Goal: Transaction & Acquisition: Subscribe to service/newsletter

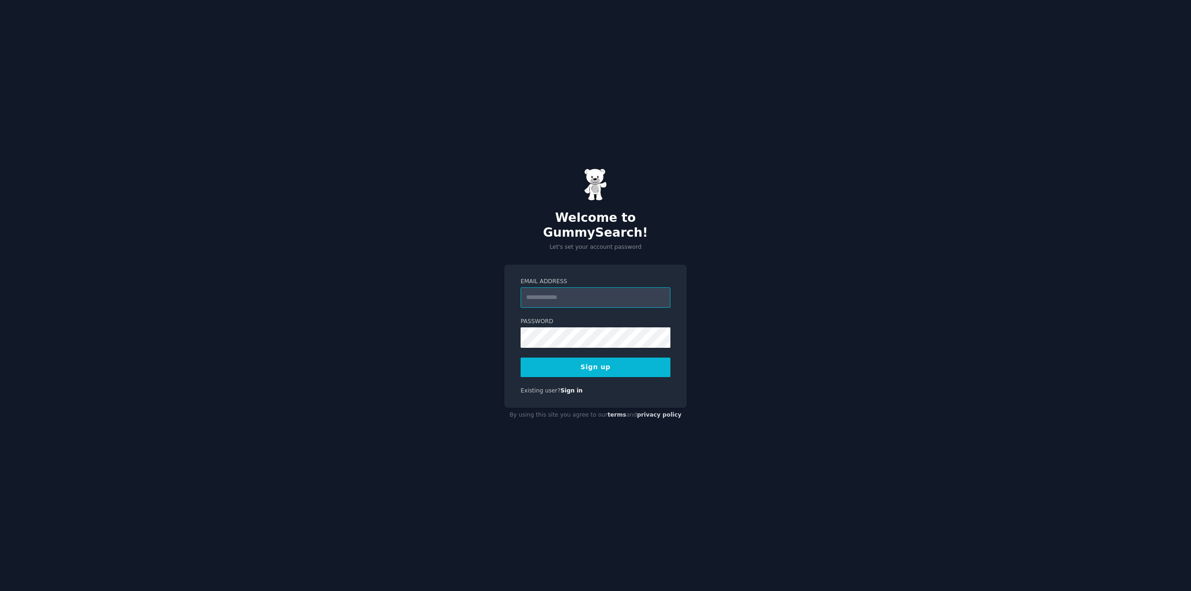
click at [584, 294] on input "Email Address" at bounding box center [596, 298] width 150 height 20
type input "**********"
click at [596, 358] on button "Sign up" at bounding box center [596, 368] width 150 height 20
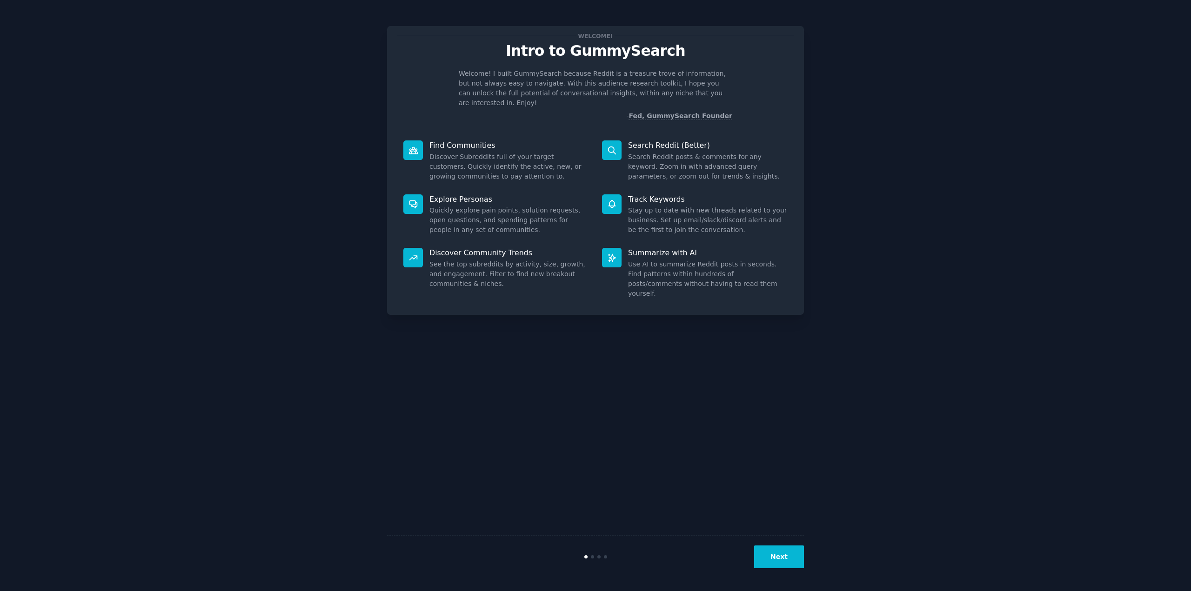
click at [783, 558] on button "Next" at bounding box center [779, 557] width 50 height 23
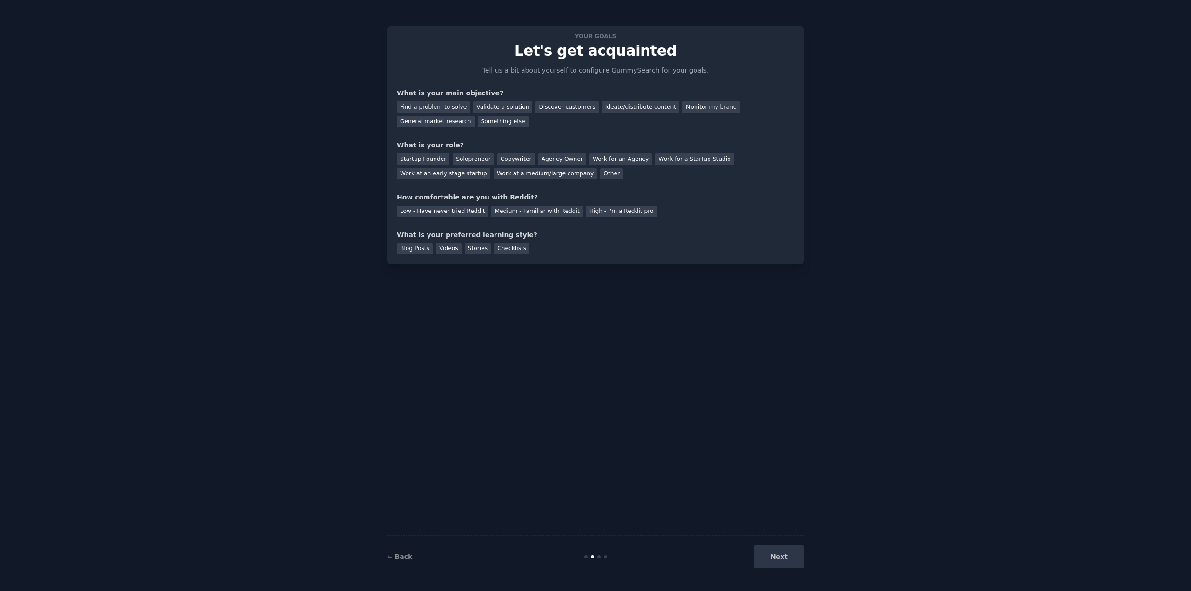
click at [786, 560] on div "Next" at bounding box center [734, 557] width 139 height 23
click at [783, 558] on div "Next" at bounding box center [734, 557] width 139 height 23
click at [784, 560] on div "Next" at bounding box center [734, 557] width 139 height 23
drag, startPoint x: 593, startPoint y: 370, endPoint x: 527, endPoint y: 276, distance: 115.3
click at [592, 369] on div "Your goals Let's get acquainted Tell us a bit about yourself to configure Gummy…" at bounding box center [595, 295] width 417 height 565
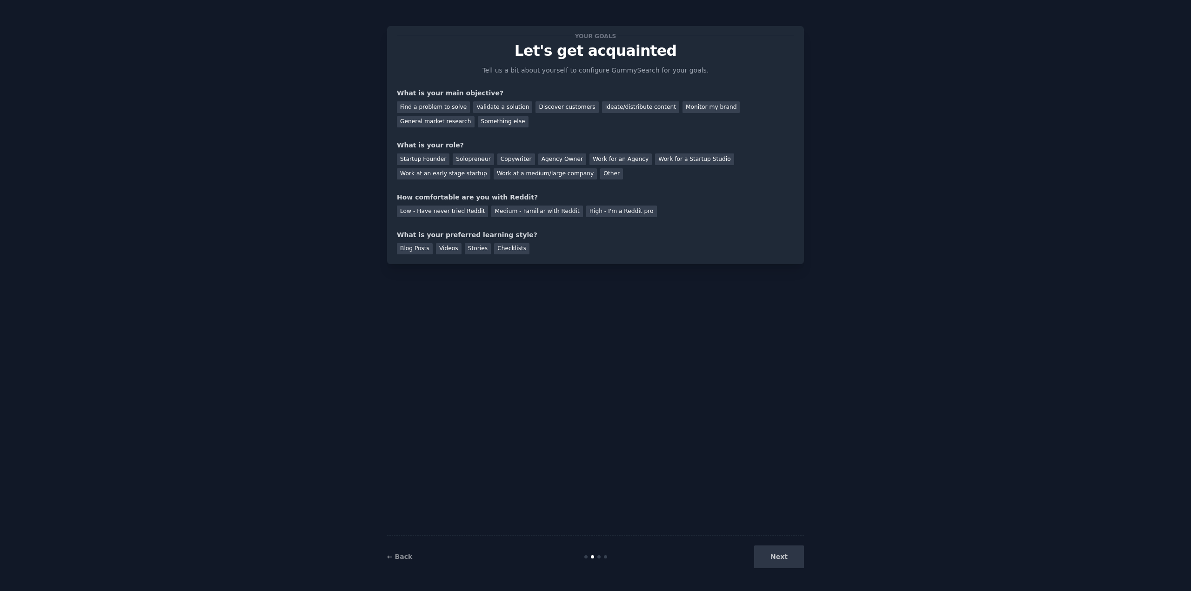
drag, startPoint x: 906, startPoint y: 84, endPoint x: 917, endPoint y: 81, distance: 11.4
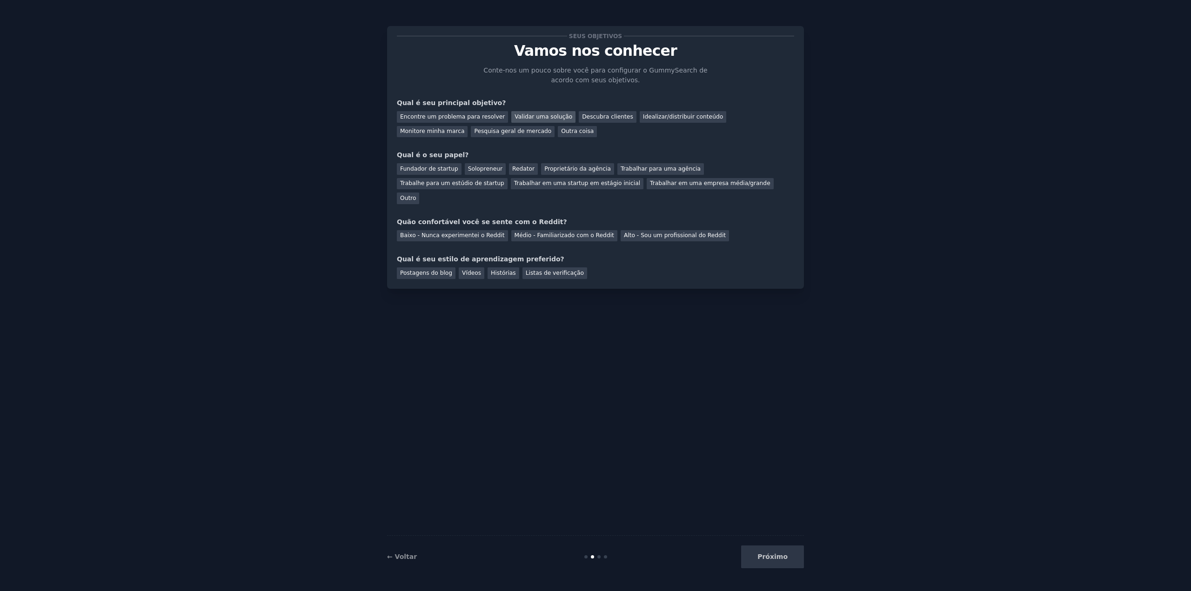
click at [520, 114] on font "Validar uma solução" at bounding box center [544, 117] width 58 height 7
click at [591, 117] on font "Descubra clientes" at bounding box center [607, 117] width 51 height 7
click at [524, 117] on font "Validar uma solução" at bounding box center [544, 117] width 58 height 7
click at [471, 135] on div "Pesquisa geral de mercado" at bounding box center [513, 132] width 84 height 12
click at [441, 168] on font "Fundador de startup" at bounding box center [429, 169] width 58 height 7
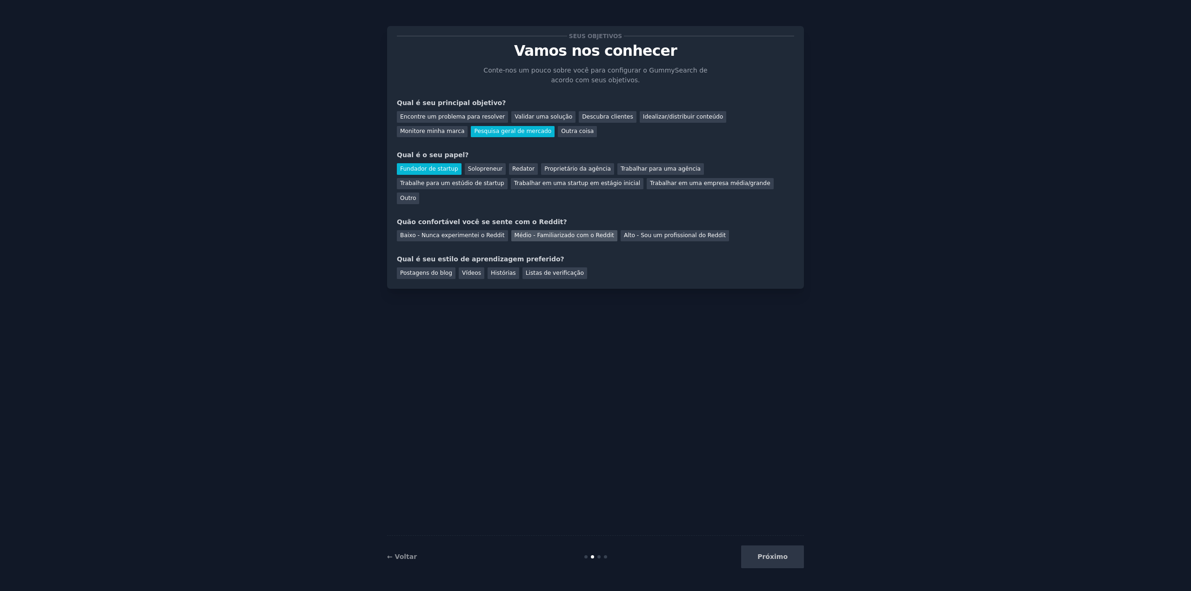
click at [515, 232] on font "Médio - Familiarizado com o Reddit" at bounding box center [565, 235] width 100 height 7
click at [463, 270] on font "Vídeos" at bounding box center [471, 273] width 19 height 7
click at [772, 556] on font "Próximo" at bounding box center [772, 556] width 30 height 7
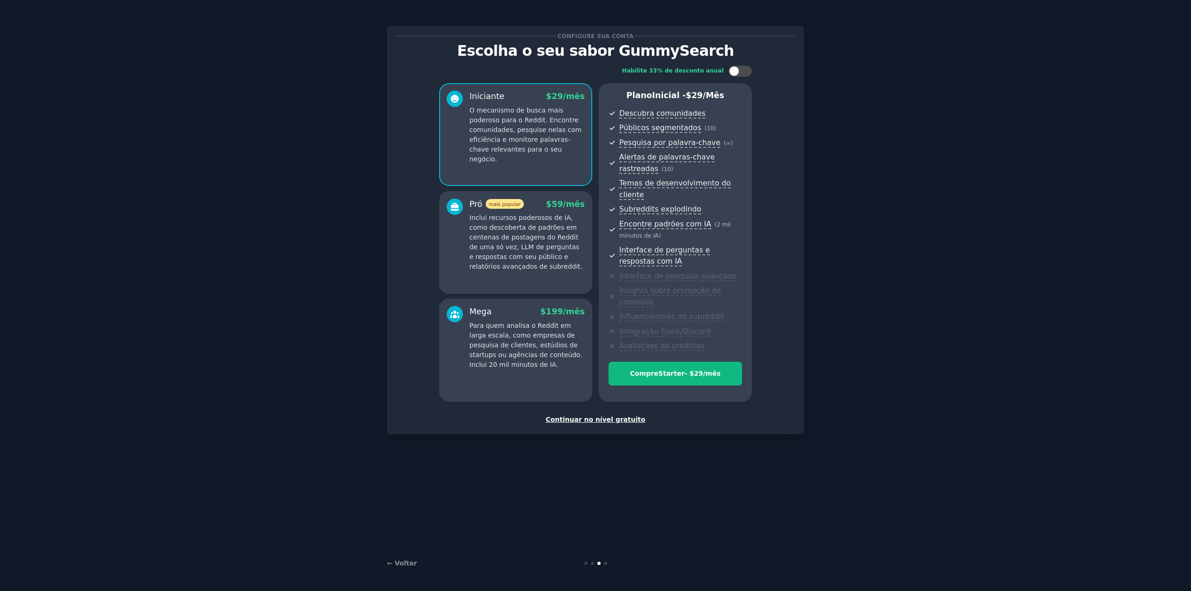
click at [603, 416] on font "Continuar no nível gratuito" at bounding box center [596, 419] width 100 height 7
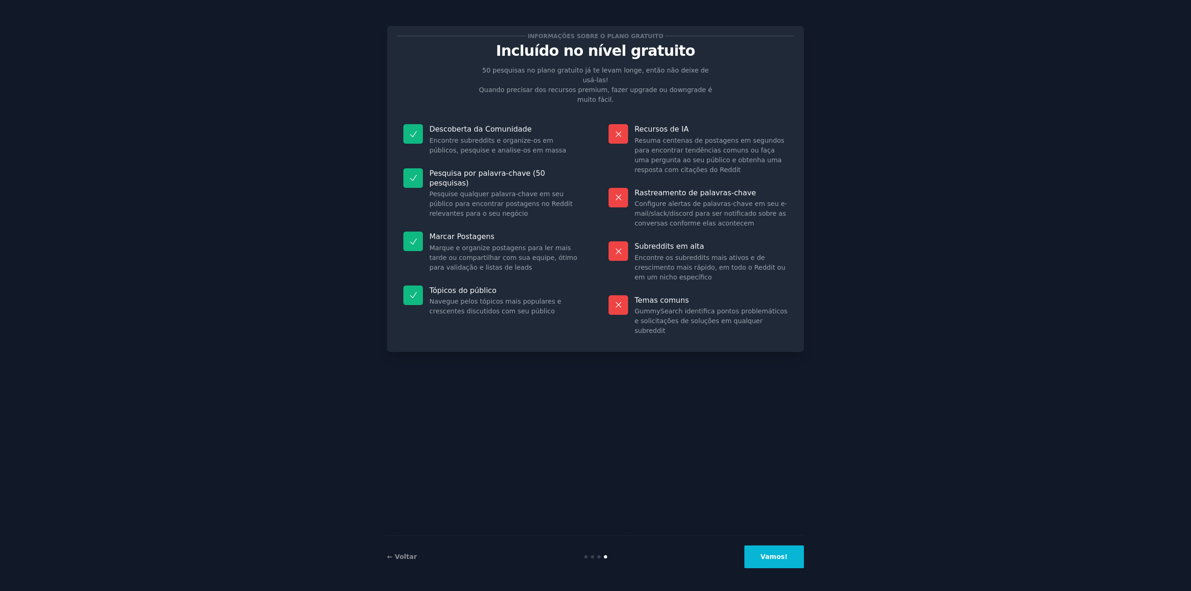
click at [772, 560] on font "Vamos!" at bounding box center [774, 556] width 27 height 7
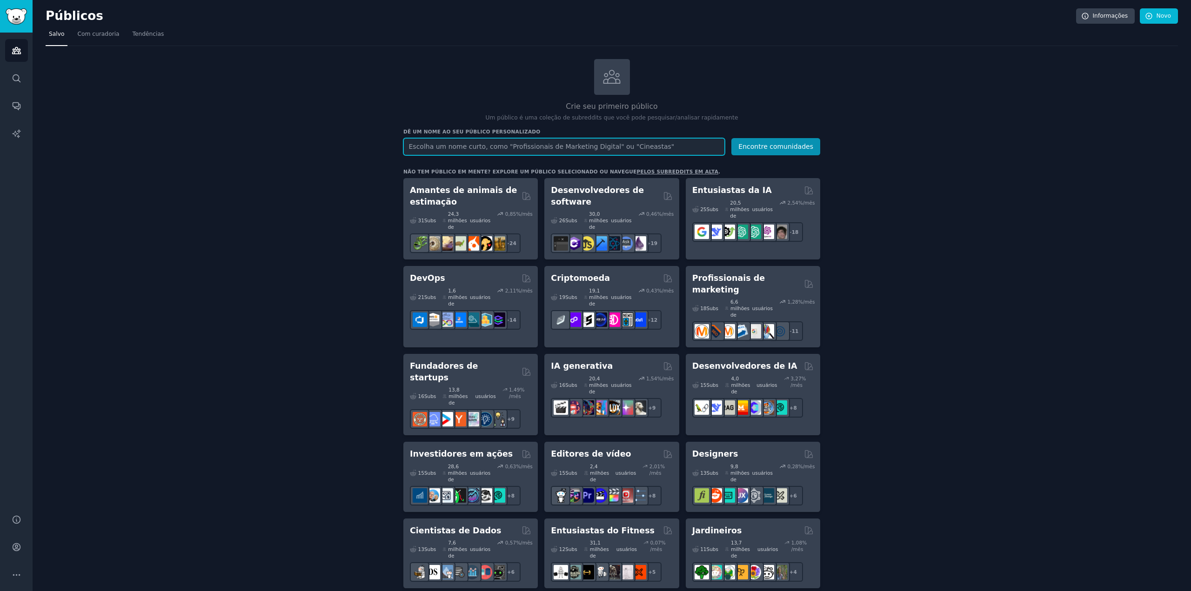
drag, startPoint x: 1067, startPoint y: 0, endPoint x: 534, endPoint y: 143, distance: 552.0
click at [534, 143] on input "text" at bounding box center [563, 146] width 321 height 17
click at [17, 78] on icon "Barra lateral" at bounding box center [17, 79] width 10 height 10
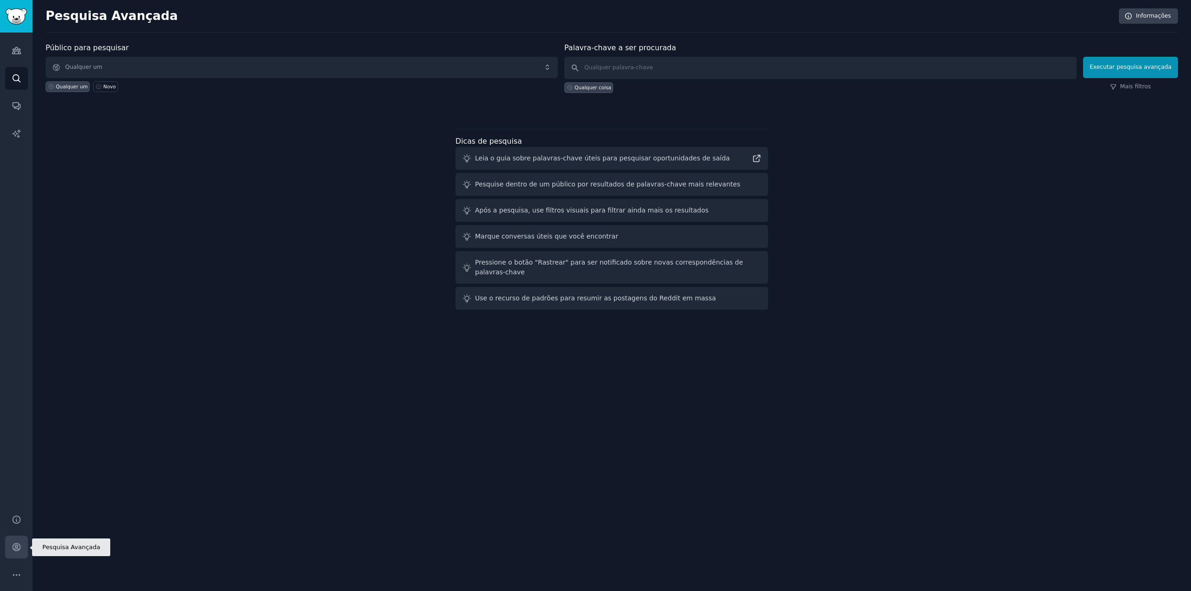
click at [17, 551] on icon "Barra lateral" at bounding box center [16, 547] width 7 height 7
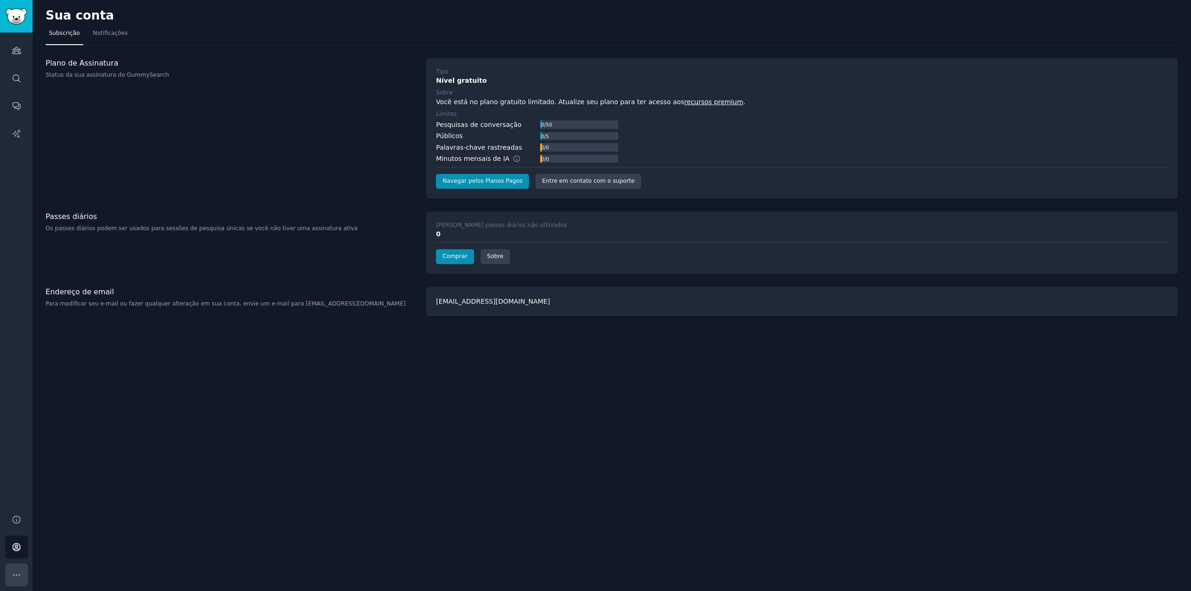
click at [24, 569] on button "Mais" at bounding box center [16, 575] width 23 height 23
click at [13, 516] on icon "Barra lateral" at bounding box center [17, 520] width 10 height 10
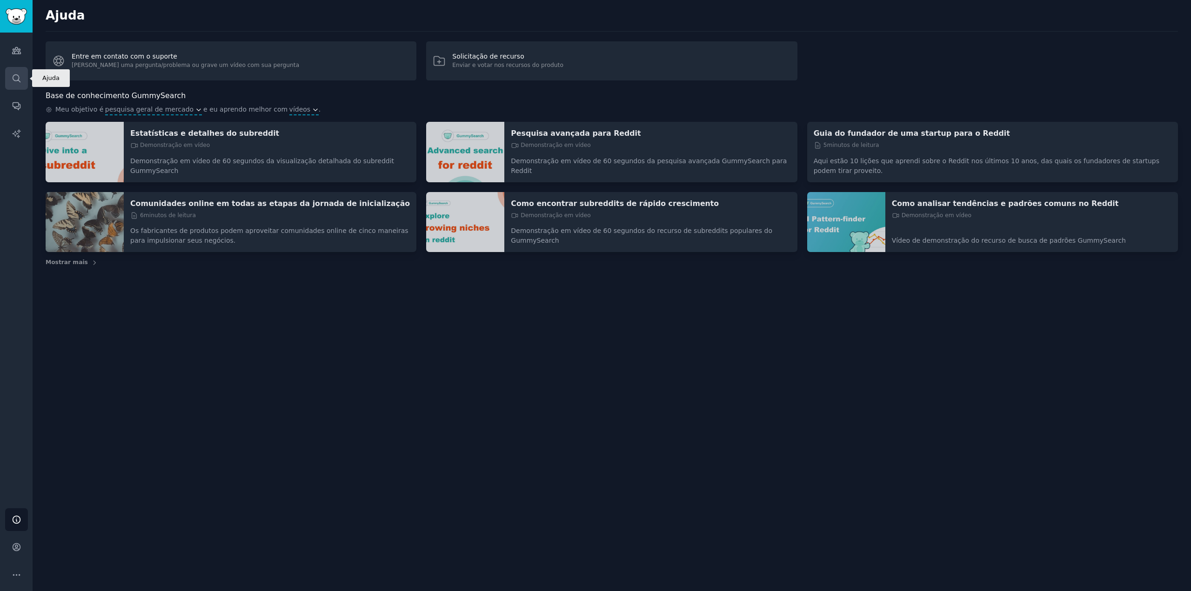
click at [21, 83] on link "Procurar" at bounding box center [16, 78] width 23 height 23
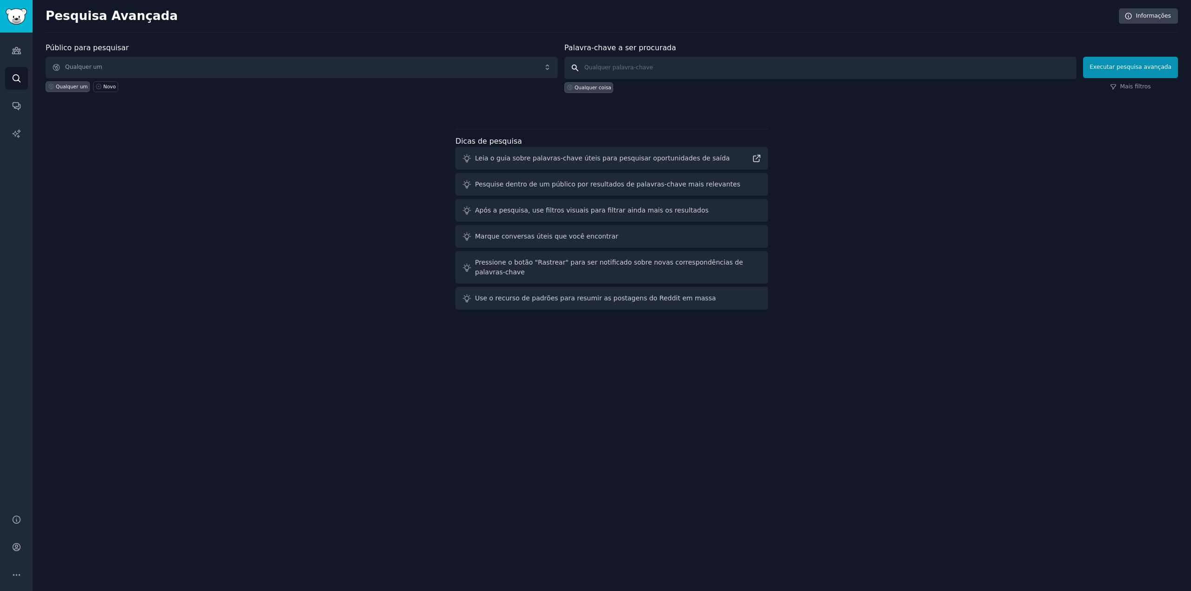
click at [614, 72] on input "text" at bounding box center [820, 68] width 512 height 22
type input "agencia de turismo"
click button "Executar pesquisa avançada" at bounding box center [1130, 67] width 95 height 21
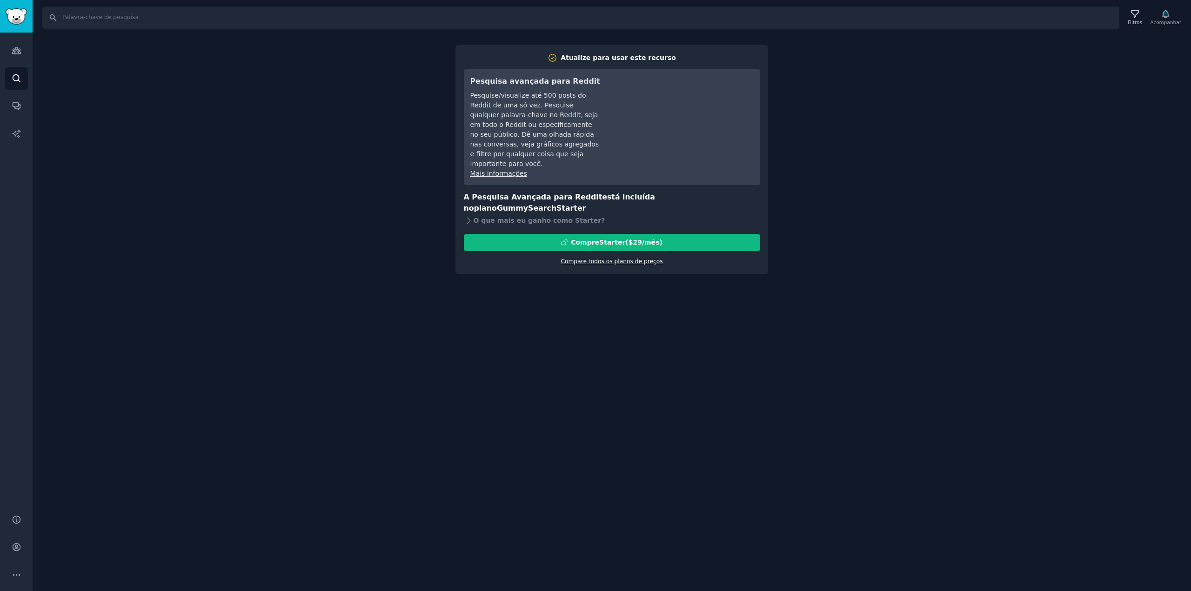
click at [622, 258] on font "Compare todos os planos de preços" at bounding box center [612, 261] width 102 height 7
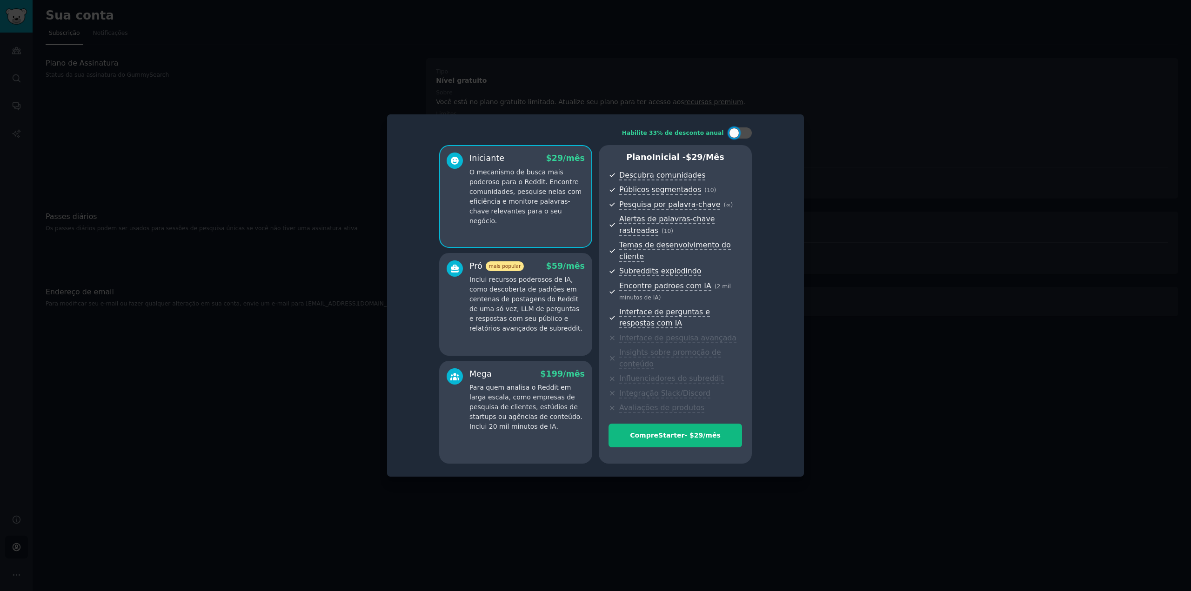
click at [874, 176] on div at bounding box center [595, 295] width 1191 height 591
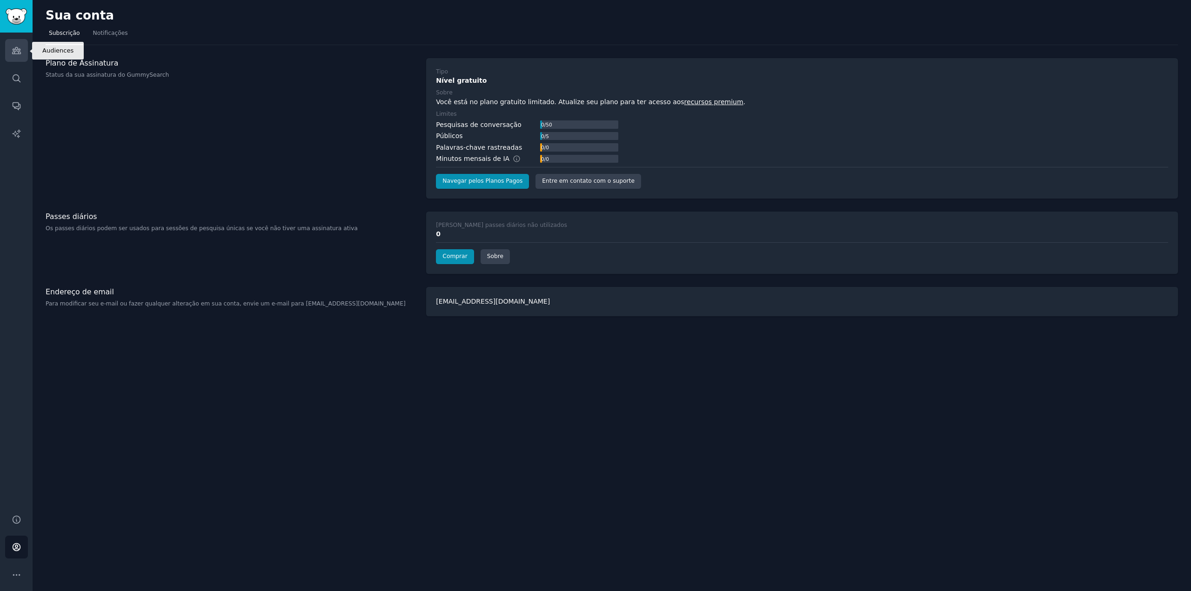
click at [16, 56] on link "Públicos" at bounding box center [16, 50] width 23 height 23
